Goal: Task Accomplishment & Management: Complete application form

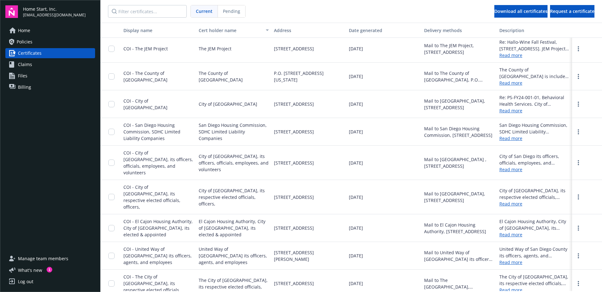
scroll to position [1226, 0]
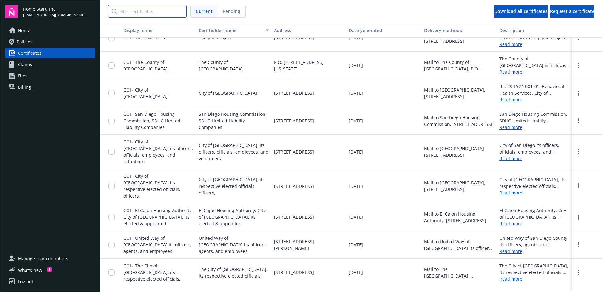
click at [151, 10] on input "Filter certificates..." at bounding box center [147, 11] width 79 height 13
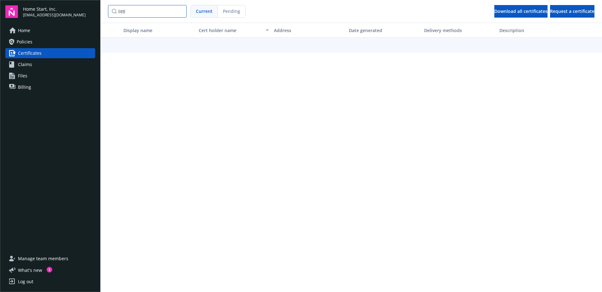
type input "little"
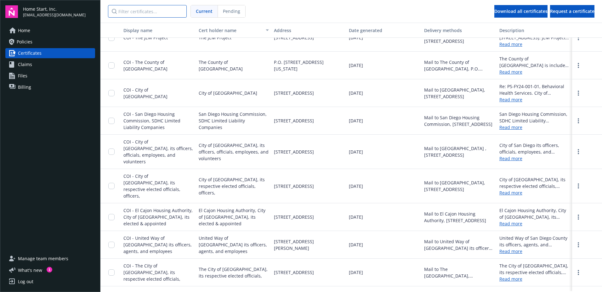
click at [129, 9] on input "Filter certificates..." at bounding box center [147, 11] width 79 height 13
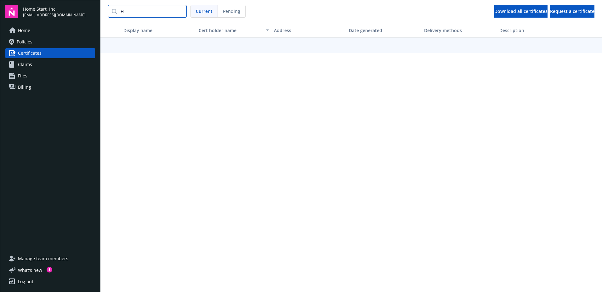
type input "LH"
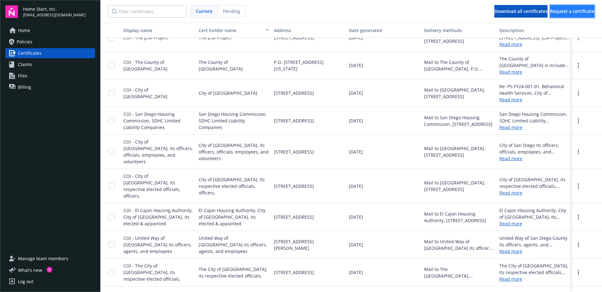
click at [558, 10] on span "Request a certificate" at bounding box center [572, 11] width 44 height 6
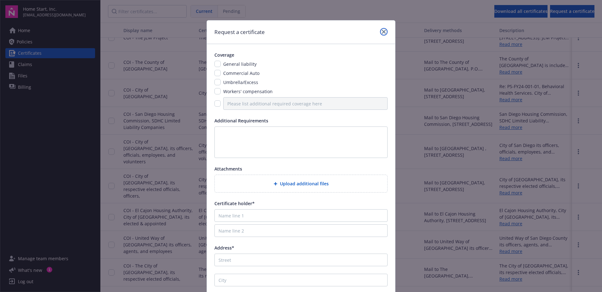
click at [384, 31] on link "close" at bounding box center [384, 32] width 8 height 8
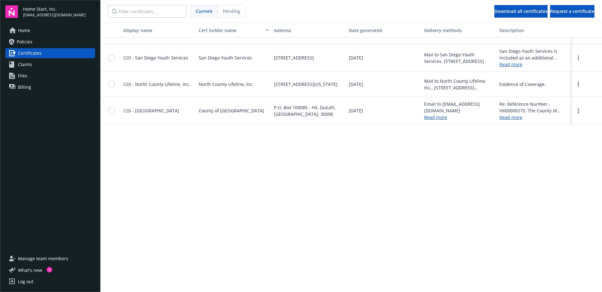
scroll to position [0, 0]
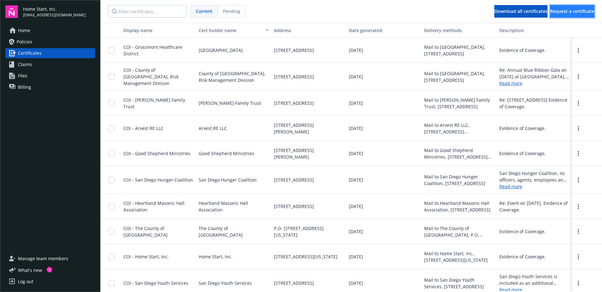
click at [566, 12] on span "Request a certificate" at bounding box center [572, 11] width 44 height 6
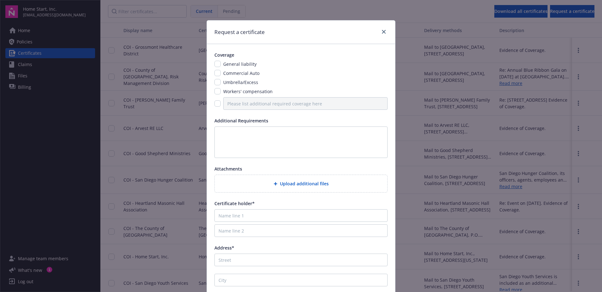
click at [244, 65] on span "General liability" at bounding box center [239, 64] width 33 height 6
click at [215, 65] on input "checkbox" at bounding box center [218, 64] width 6 height 6
checkbox input "true"
click at [215, 85] on input "checkbox" at bounding box center [218, 82] width 6 height 6
checkbox input "true"
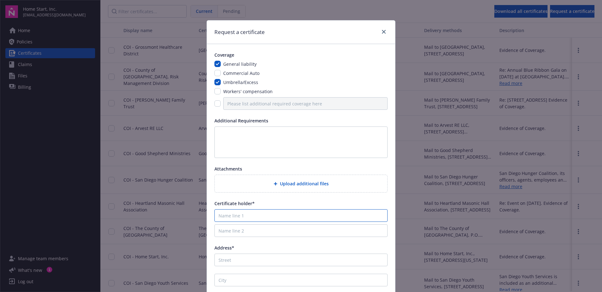
click at [284, 218] on input "Name line 1" at bounding box center [301, 216] width 173 height 13
drag, startPoint x: 259, startPoint y: 218, endPoint x: 213, endPoint y: 214, distance: 46.8
click at [215, 214] on input "LH Avocado" at bounding box center [301, 216] width 173 height 13
type input "LH Avocado"
click at [382, 34] on link "close" at bounding box center [384, 32] width 8 height 8
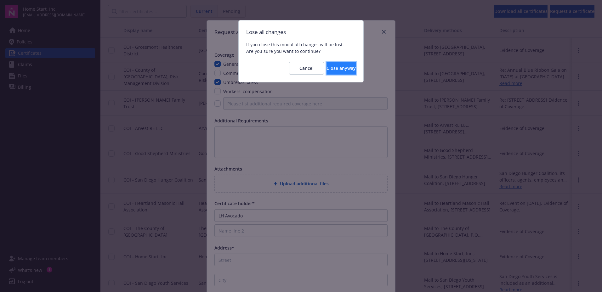
click at [327, 68] on button "Close anyway" at bounding box center [341, 68] width 29 height 13
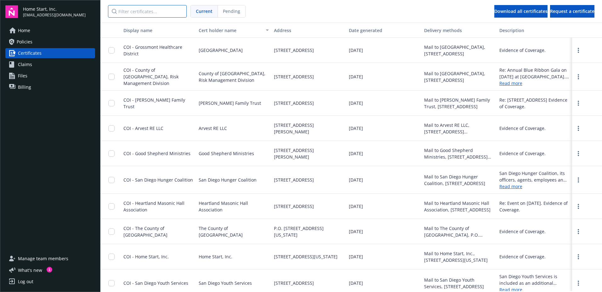
click at [166, 14] on input "Filter certificates..." at bounding box center [147, 11] width 79 height 13
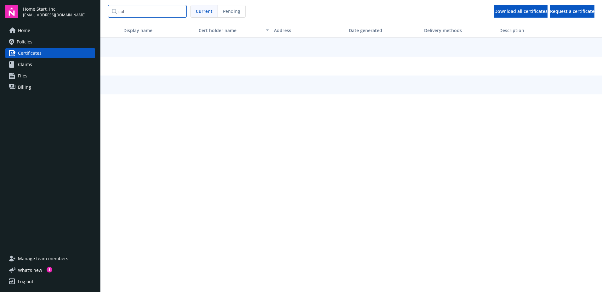
type input "coll"
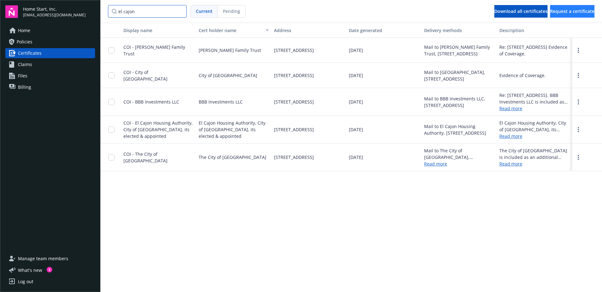
type input "el cajon"
click at [578, 10] on span "Request a certificate" at bounding box center [572, 11] width 44 height 6
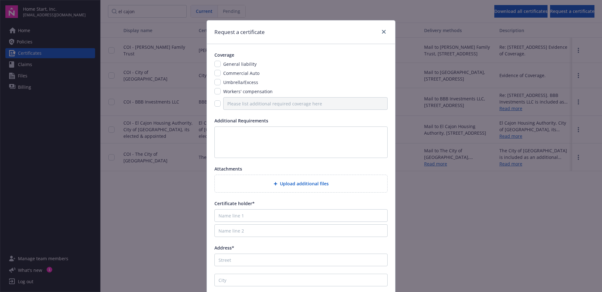
click at [238, 62] on span "General liability" at bounding box center [239, 64] width 33 height 6
click at [239, 83] on span "Umbrella/Excess" at bounding box center [240, 82] width 35 height 6
click at [217, 65] on input "checkbox" at bounding box center [218, 64] width 6 height 6
checkbox input "true"
click at [215, 84] on input "checkbox" at bounding box center [218, 82] width 6 height 6
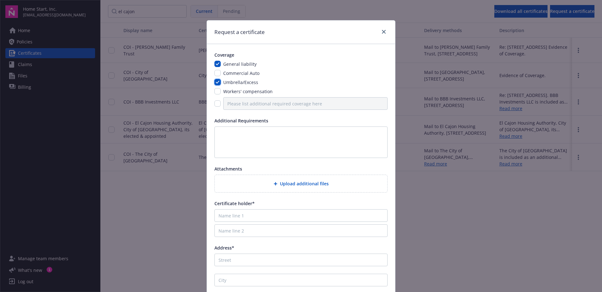
checkbox input "true"
click at [215, 74] on input "checkbox" at bounding box center [218, 73] width 6 height 6
checkbox input "true"
click at [217, 91] on input "checkbox" at bounding box center [218, 91] width 6 height 6
checkbox input "true"
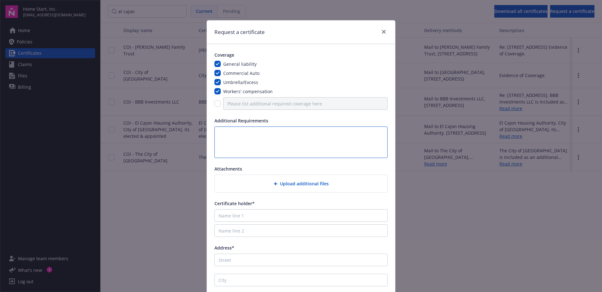
click at [244, 145] on textarea at bounding box center [301, 143] width 173 height 32
click at [257, 218] on input "Name line 1" at bounding box center [301, 216] width 173 height 13
type input "El Cajon Collaborative Office/"
type input "Little House"
type input "[STREET_ADDRESS]"
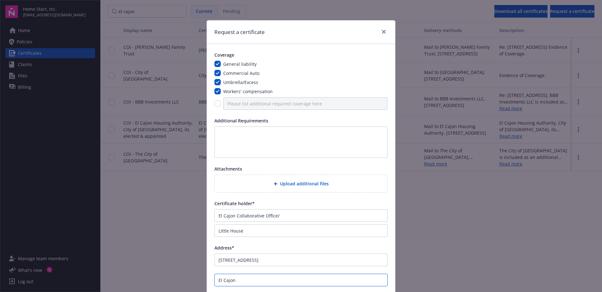
type input "El Cajon"
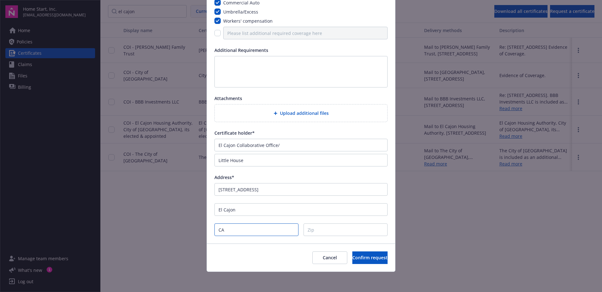
type input "CA"
type input "92020"
click at [261, 110] on div "Upload additional files" at bounding box center [301, 113] width 163 height 7
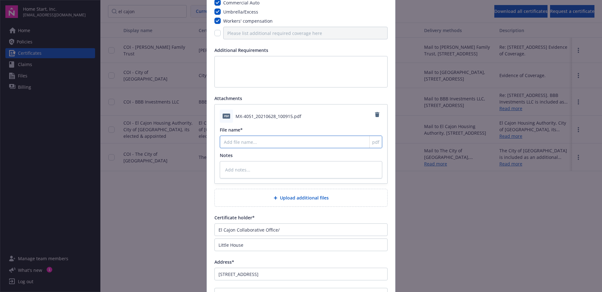
click at [262, 138] on input "File name*" at bounding box center [301, 142] width 163 height 13
type textarea "x"
type input "S"
type textarea "x"
type input "SA"
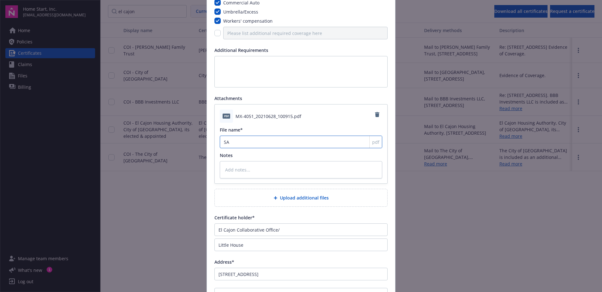
type textarea "x"
type input "[PERSON_NAME]"
type textarea "x"
type input "SAmp"
type textarea "x"
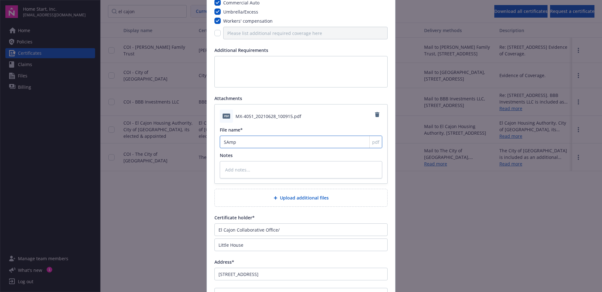
type input "SAmpl"
type textarea "x"
type input "SAmp"
type textarea "x"
type input "[PERSON_NAME]"
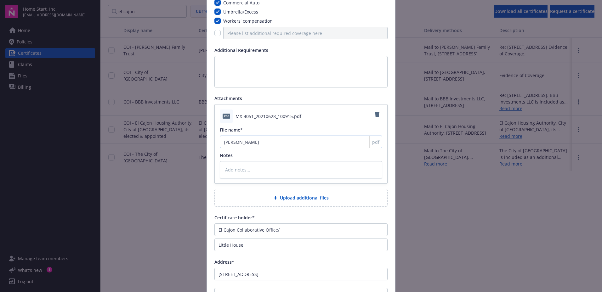
type textarea "x"
type input "SA"
type textarea "x"
type input "S"
type textarea "x"
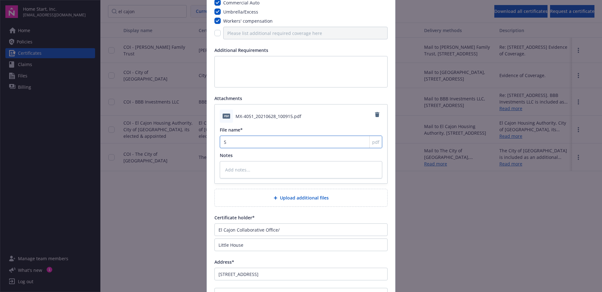
type input "Sa"
type textarea "x"
type input "[PERSON_NAME]"
type textarea "x"
type input "Samp"
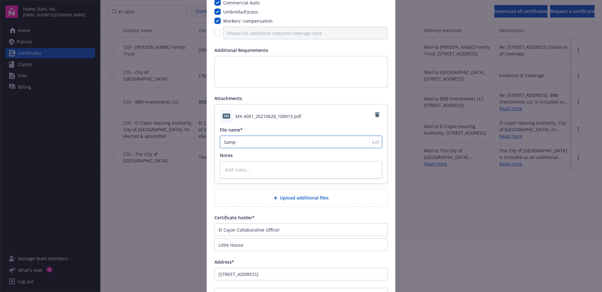
type textarea "x"
type input "Sampl"
type textarea "x"
type input "Sample"
type textarea "x"
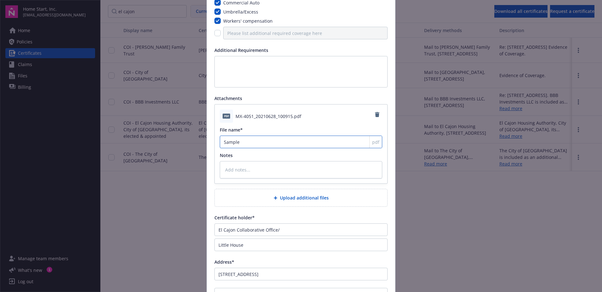
type input "Sample"
type textarea "x"
type input "Sample C"
type textarea "x"
type input "Sample CO"
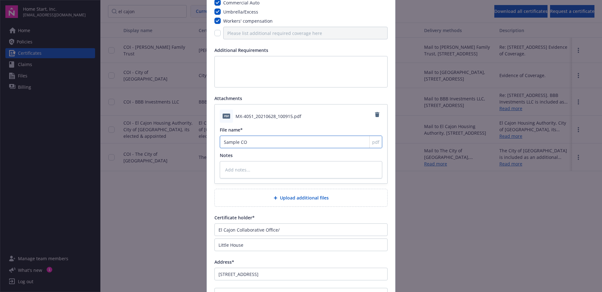
type textarea "x"
type input "Sample COI"
type textarea "x"
type input "Sample COI_"
type textarea "x"
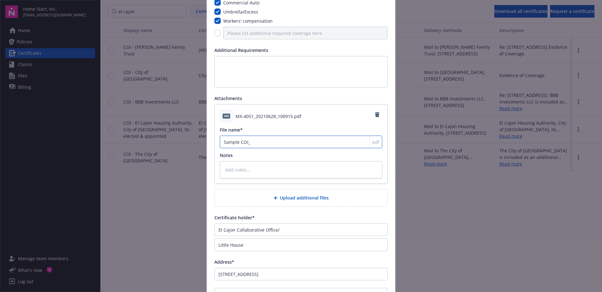
type input "Sample COI_L"
type textarea "x"
type input "Sample COI_LI"
type textarea "x"
type input "Sample COI_LIt"
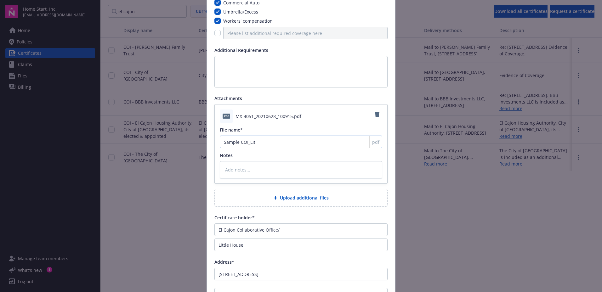
type textarea "x"
type input "Sample COI_LItt"
type textarea "x"
type input "Sample COI_LIttl"
type textarea "x"
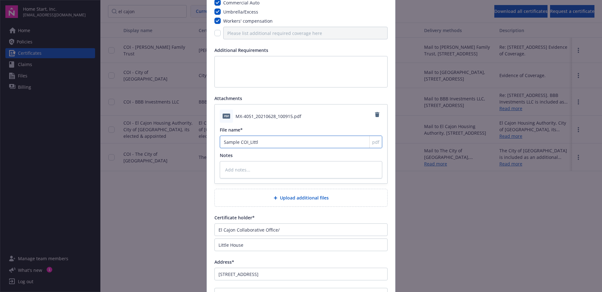
type input "Sample COI_LIttle"
type textarea "x"
type input "Sample COI_LIttle"
type textarea "x"
type input "Sample COI_LIttle"
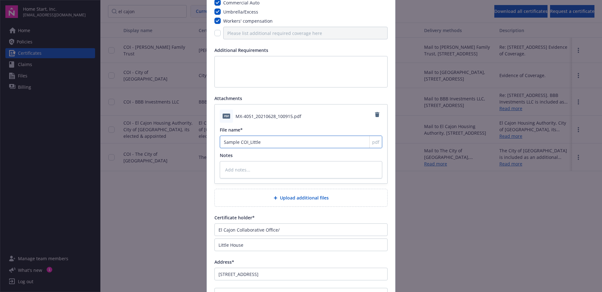
type textarea "x"
type input "Sample COI_LIttl"
type textarea "x"
type input "Sample COI_LItt"
type textarea "x"
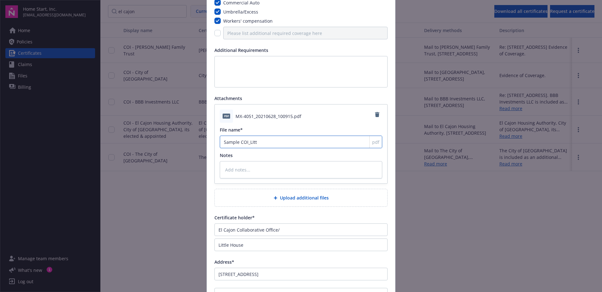
type input "Sample COI_LIt"
type textarea "x"
type input "Sample COI_LI"
type textarea "x"
type input "Sample COI_L"
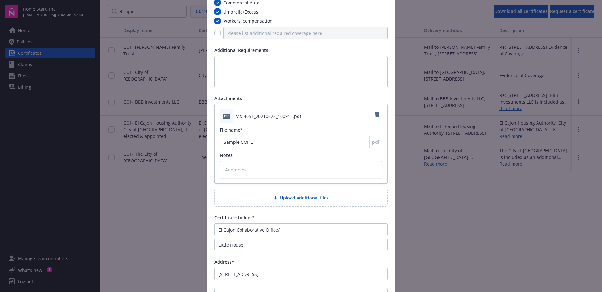
type textarea "x"
type input "Sample COI_Li"
type textarea "x"
type input "Sample COI_Lit"
type textarea "x"
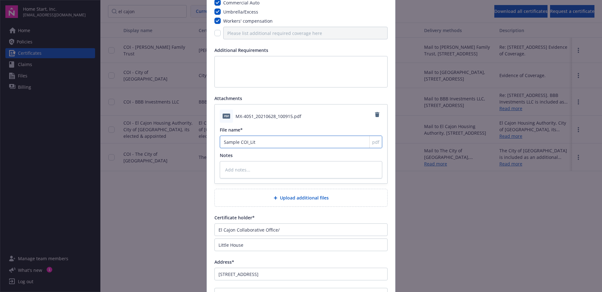
type input "Sample COI_Litt"
type textarea "x"
type input "Sample COI_Littl"
type textarea "x"
type input "Sample COI_Little"
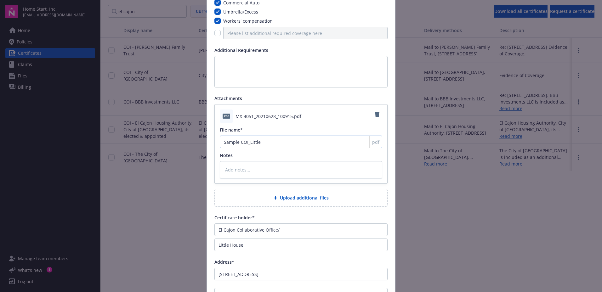
type textarea "x"
type input "Sample COI_Little"
type textarea "x"
type input "Sample COI_Little H"
type textarea "x"
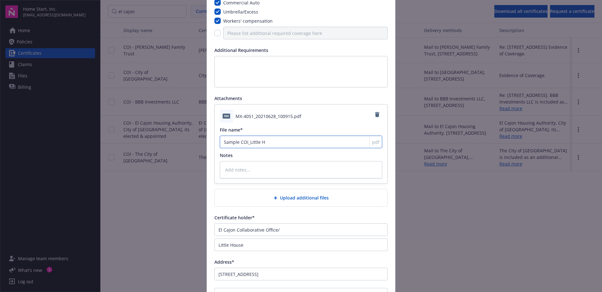
type input "Sample COI_Little HO"
type textarea "x"
type input "Sample COI_Little HOu"
type textarea "x"
type input "Sample COI_Little HOus"
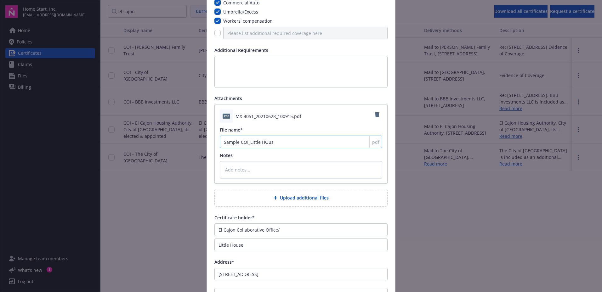
type textarea "x"
type input "Sample COI_Little HOuse"
click at [263, 140] on input "Sample COI_Little HOuse" at bounding box center [301, 142] width 163 height 13
type textarea "x"
type input "Sample COI_Little [PERSON_NAME]"
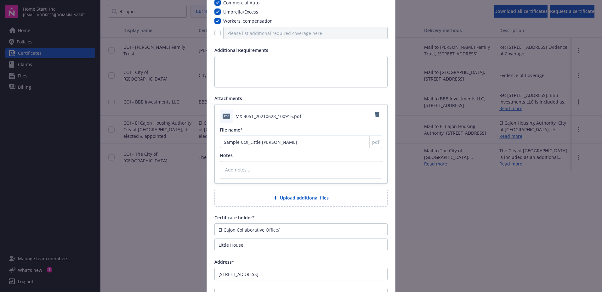
type textarea "x"
type input "Sample COI_Little House"
click at [276, 162] on textarea at bounding box center [301, 169] width 163 height 17
type textarea "x"
type textarea "S"
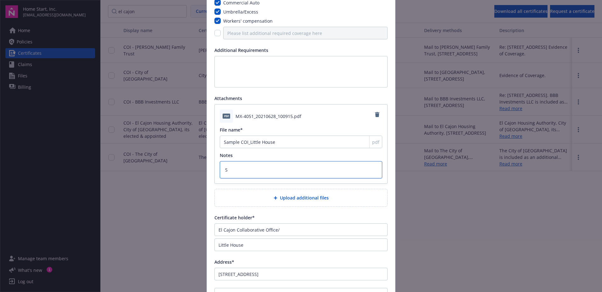
type textarea "x"
type textarea "Sa"
type textarea "x"
type textarea "Samp"
type textarea "x"
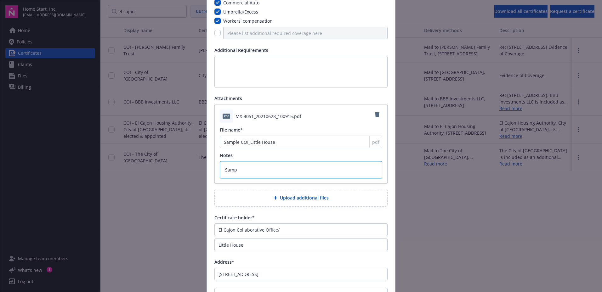
type textarea "Sampl"
type textarea "x"
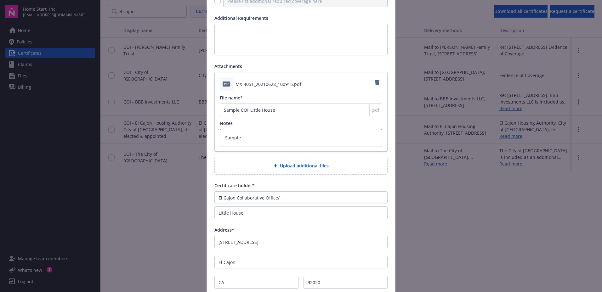
scroll to position [155, 0]
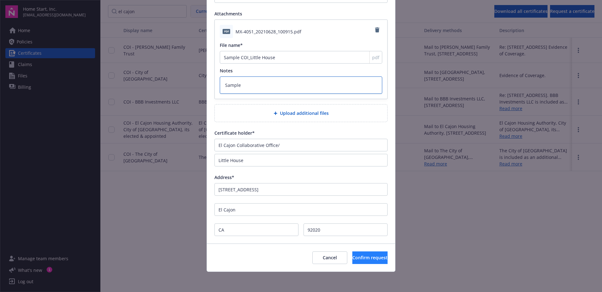
type textarea "Sample"
click at [353, 261] on span "Confirm request" at bounding box center [370, 258] width 35 height 6
type textarea "x"
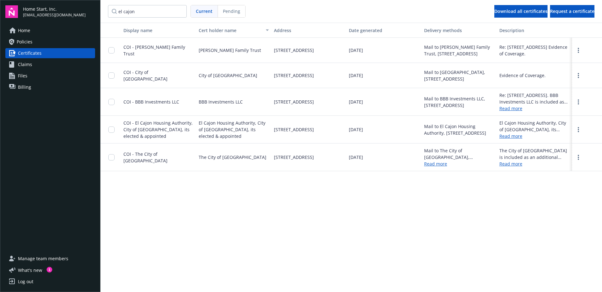
click at [30, 28] on span "Home" at bounding box center [24, 31] width 12 height 10
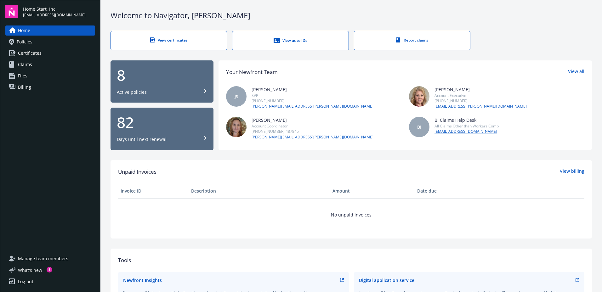
click at [44, 270] on button "What ' s new 1" at bounding box center [28, 270] width 47 height 7
click at [282, 38] on div "View auto IDs" at bounding box center [290, 40] width 91 height 6
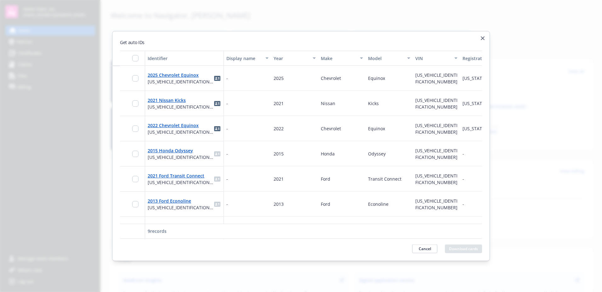
click at [472, 43] on h2 "Get auto IDs" at bounding box center [301, 42] width 362 height 7
click at [484, 37] on icon "button" at bounding box center [483, 39] width 4 height 4
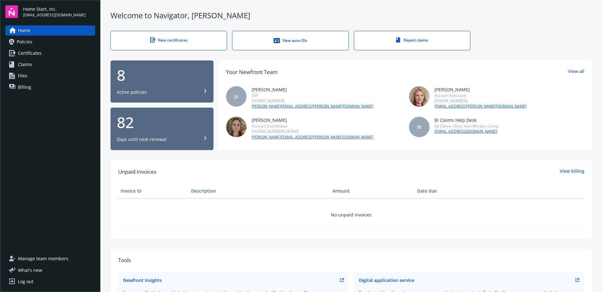
click at [202, 43] on link "View certificates" at bounding box center [169, 41] width 117 height 20
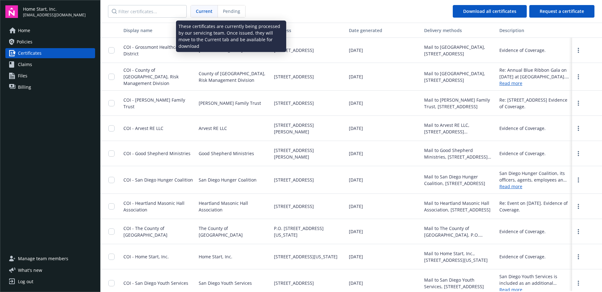
click at [234, 13] on span "Pending" at bounding box center [231, 11] width 17 height 7
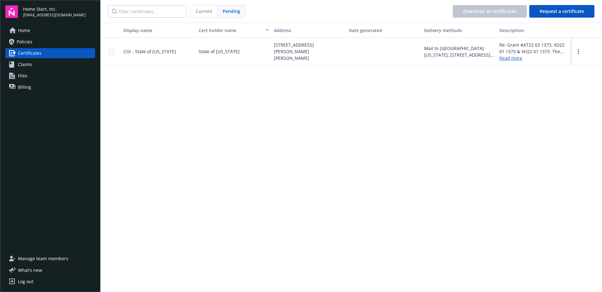
click at [205, 10] on span "Current" at bounding box center [204, 11] width 16 height 7
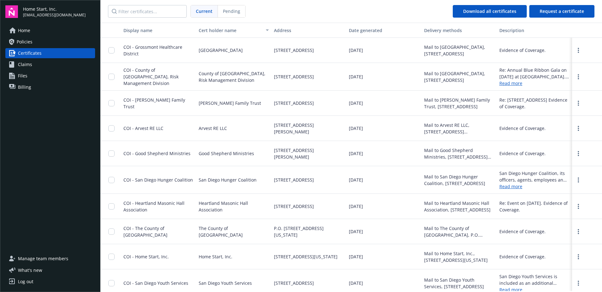
click at [20, 29] on span "Home" at bounding box center [24, 31] width 12 height 10
